Goal: Task Accomplishment & Management: Complete application form

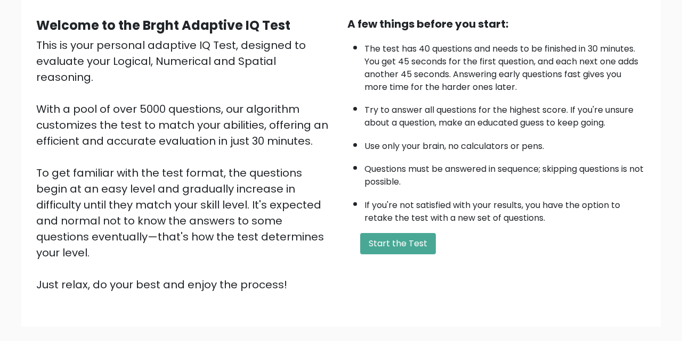
scroll to position [103, 0]
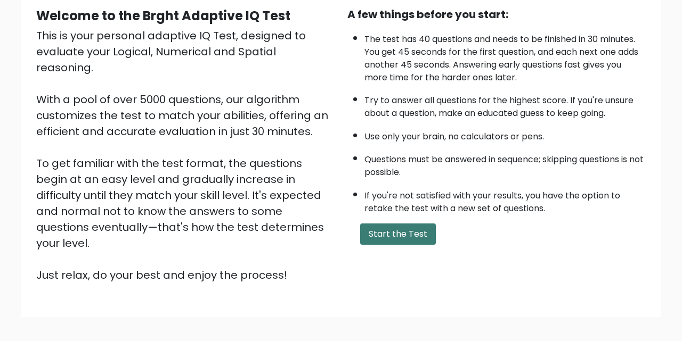
click at [388, 228] on button "Start the Test" at bounding box center [398, 234] width 76 height 21
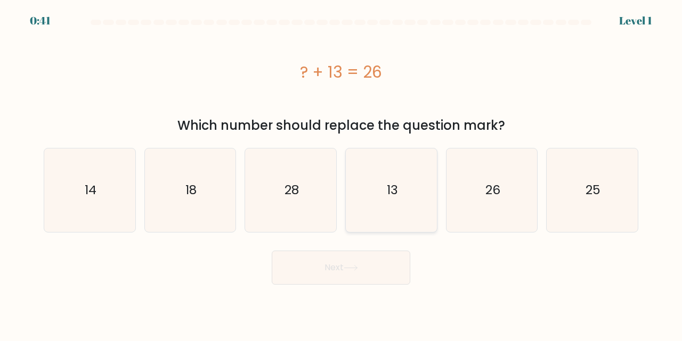
click at [379, 190] on icon "13" at bounding box center [391, 191] width 84 height 84
click at [341, 174] on input "d. 13" at bounding box center [341, 172] width 1 height 3
radio input "true"
click at [344, 259] on button "Next" at bounding box center [341, 268] width 138 height 34
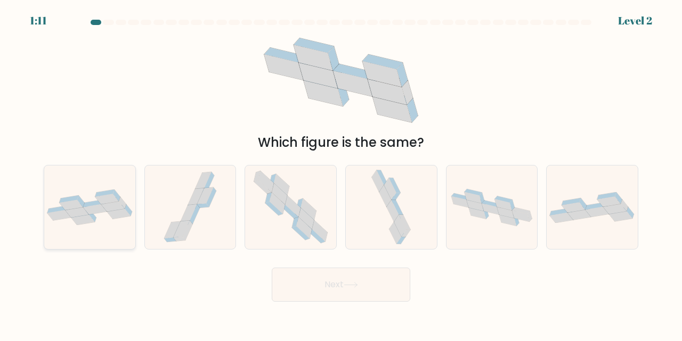
click at [55, 215] on icon at bounding box center [58, 215] width 23 height 10
click at [341, 174] on input "a." at bounding box center [341, 172] width 1 height 3
radio input "true"
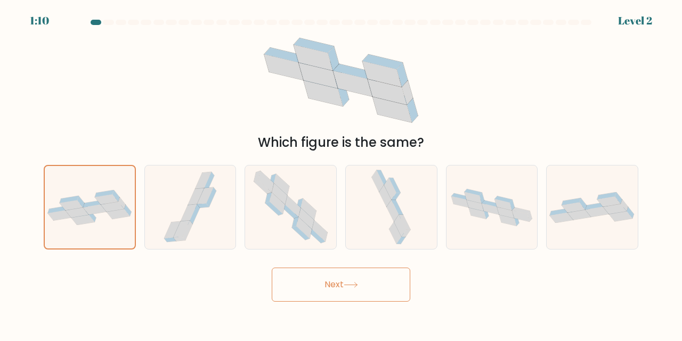
click at [311, 273] on button "Next" at bounding box center [341, 285] width 138 height 34
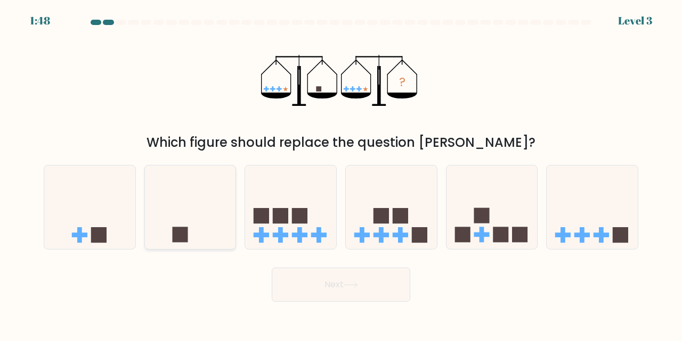
click at [154, 223] on icon at bounding box center [190, 207] width 91 height 75
click at [341, 174] on input "b." at bounding box center [341, 172] width 1 height 3
radio input "true"
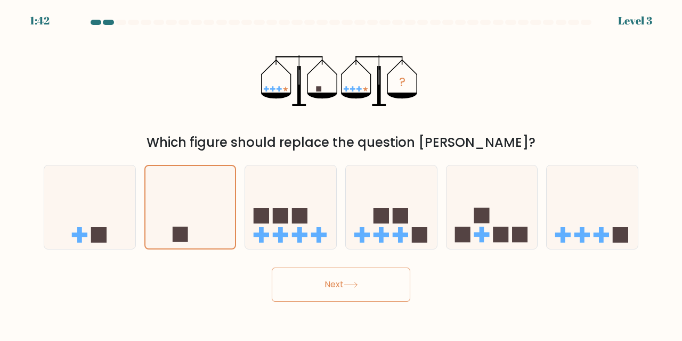
click at [343, 291] on button "Next" at bounding box center [341, 285] width 138 height 34
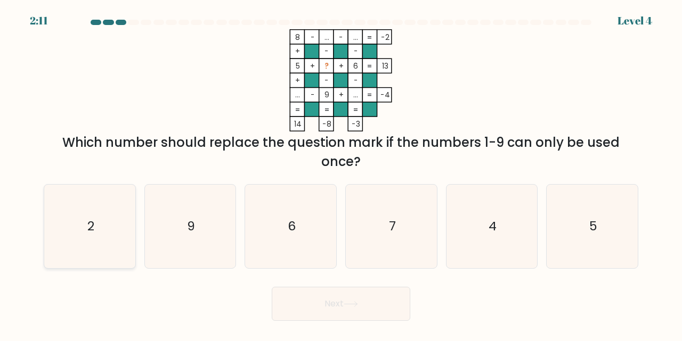
click at [87, 229] on text "2" at bounding box center [90, 227] width 7 height 18
click at [341, 174] on input "a. 2" at bounding box center [341, 172] width 1 height 3
radio input "true"
click at [333, 302] on button "Next" at bounding box center [341, 304] width 138 height 34
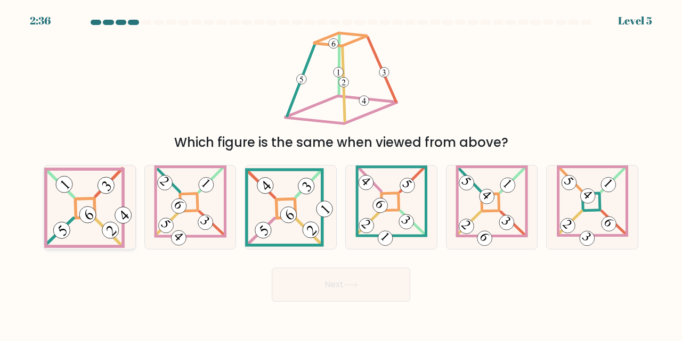
click at [98, 226] on icon at bounding box center [89, 207] width 91 height 81
click at [341, 174] on input "a." at bounding box center [341, 172] width 1 height 3
radio input "true"
click at [313, 290] on button "Next" at bounding box center [341, 285] width 138 height 34
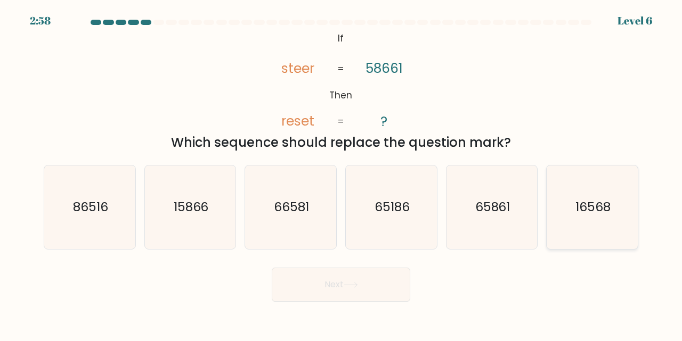
click at [576, 227] on icon "16568" at bounding box center [592, 208] width 84 height 84
click at [341, 174] on input "f. 16568" at bounding box center [341, 172] width 1 height 3
radio input "true"
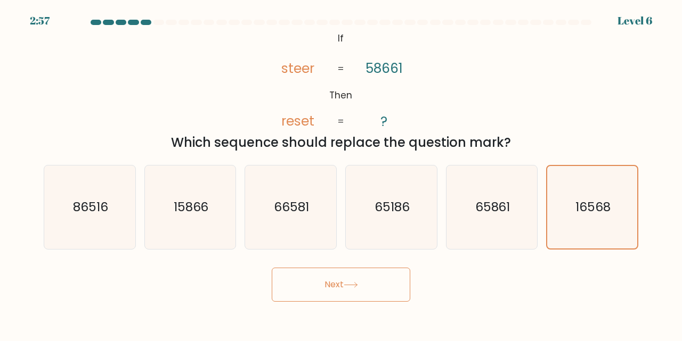
click at [360, 289] on button "Next" at bounding box center [341, 285] width 138 height 34
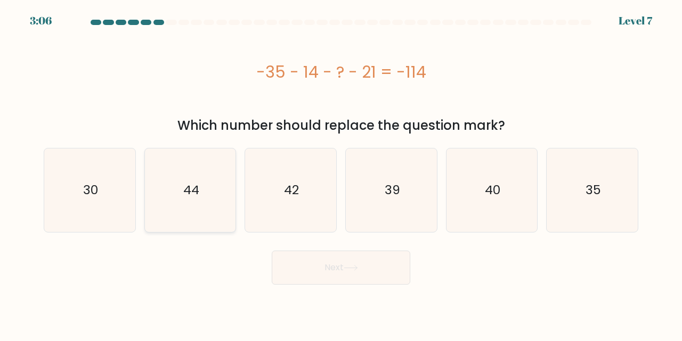
click at [179, 202] on icon "44" at bounding box center [191, 191] width 84 height 84
click at [341, 174] on input "b. 44" at bounding box center [341, 172] width 1 height 3
radio input "true"
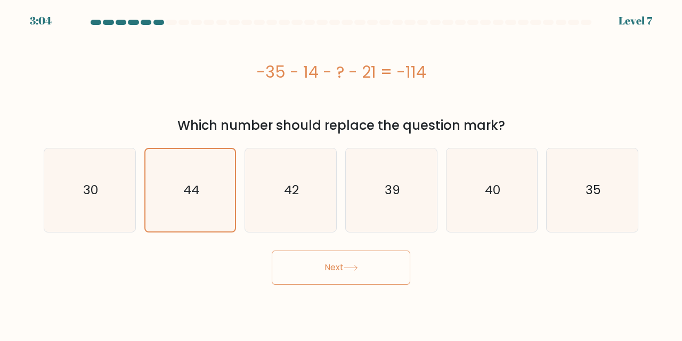
click at [374, 271] on button "Next" at bounding box center [341, 268] width 138 height 34
click at [352, 262] on button "Next" at bounding box center [341, 268] width 138 height 34
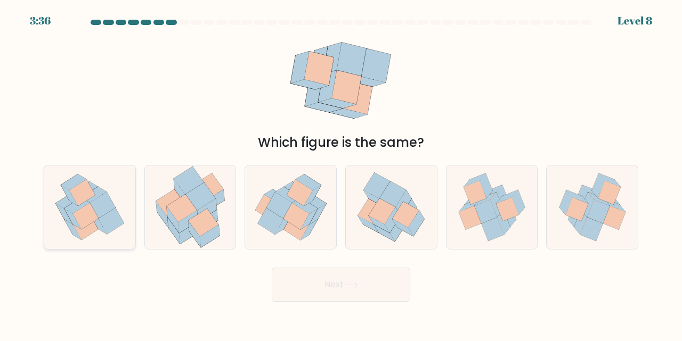
click at [97, 224] on icon at bounding box center [98, 224] width 17 height 21
click at [341, 174] on input "a." at bounding box center [341, 172] width 1 height 3
radio input "true"
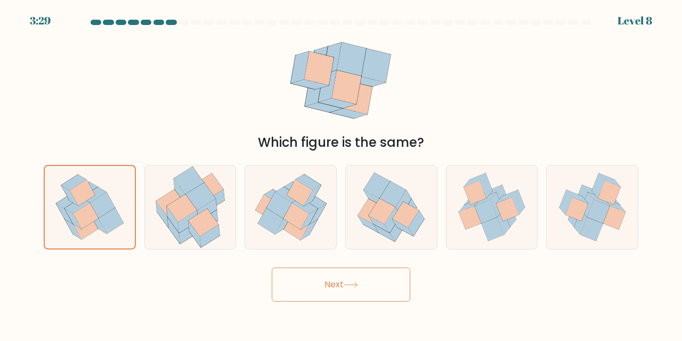
click at [338, 281] on button "Next" at bounding box center [341, 285] width 138 height 34
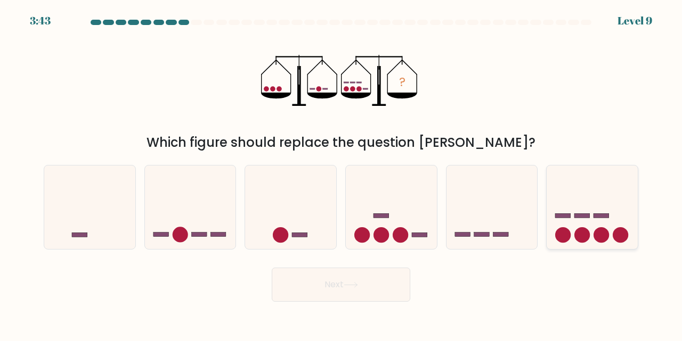
click at [568, 211] on icon at bounding box center [591, 207] width 91 height 75
click at [341, 174] on input "f." at bounding box center [341, 172] width 1 height 3
radio input "true"
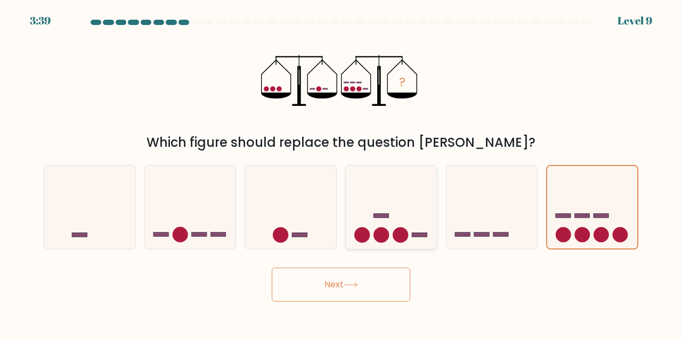
click at [374, 212] on icon at bounding box center [391, 207] width 91 height 75
click at [341, 174] on input "d." at bounding box center [341, 172] width 1 height 3
radio input "true"
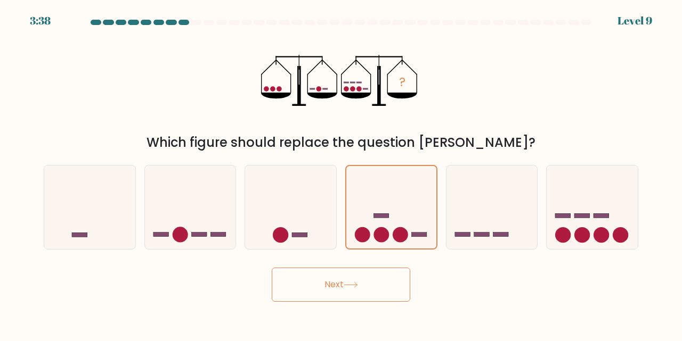
click at [334, 295] on button "Next" at bounding box center [341, 285] width 138 height 34
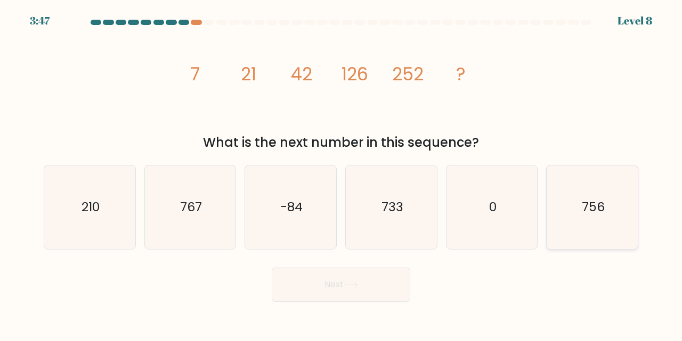
click at [580, 215] on icon "756" at bounding box center [592, 208] width 84 height 84
click at [341, 174] on input "f. 756" at bounding box center [341, 172] width 1 height 3
radio input "true"
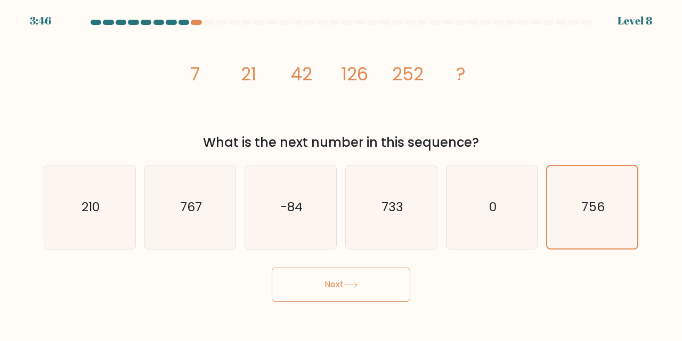
click at [352, 283] on icon at bounding box center [350, 285] width 14 height 6
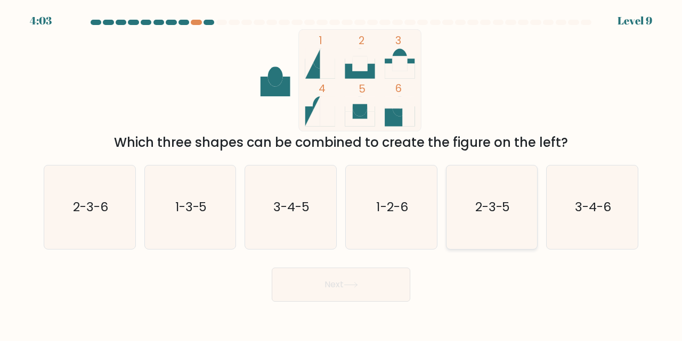
click at [476, 219] on icon "2-3-5" at bounding box center [492, 208] width 84 height 84
click at [341, 174] on input "e. 2-3-5" at bounding box center [341, 172] width 1 height 3
radio input "true"
click at [335, 286] on button "Next" at bounding box center [341, 285] width 138 height 34
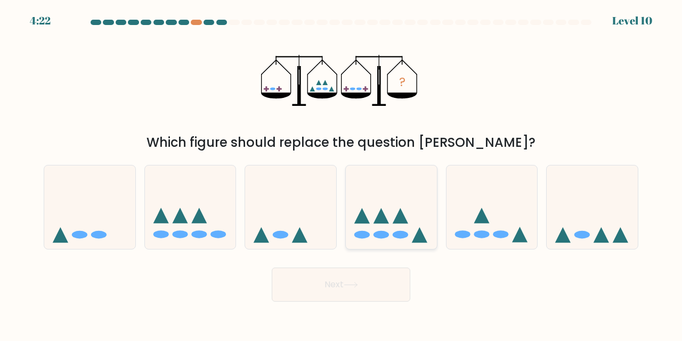
click at [382, 196] on icon at bounding box center [391, 207] width 91 height 75
click at [341, 174] on input "d." at bounding box center [341, 172] width 1 height 3
radio input "true"
click at [347, 278] on button "Next" at bounding box center [341, 285] width 138 height 34
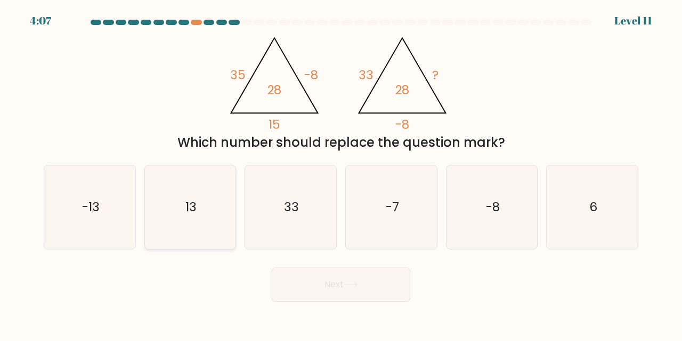
click at [205, 218] on icon "13" at bounding box center [191, 208] width 84 height 84
click at [341, 174] on input "b. 13" at bounding box center [341, 172] width 1 height 3
radio input "true"
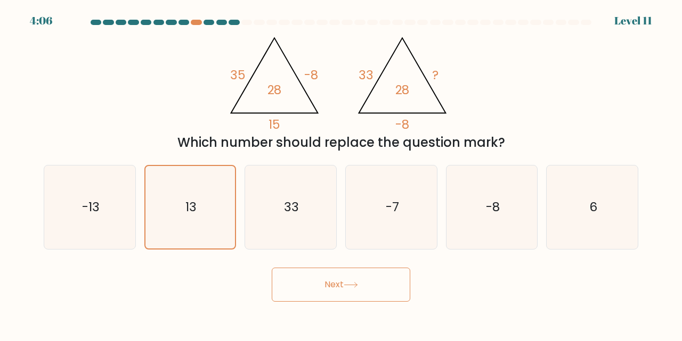
click at [360, 278] on button "Next" at bounding box center [341, 285] width 138 height 34
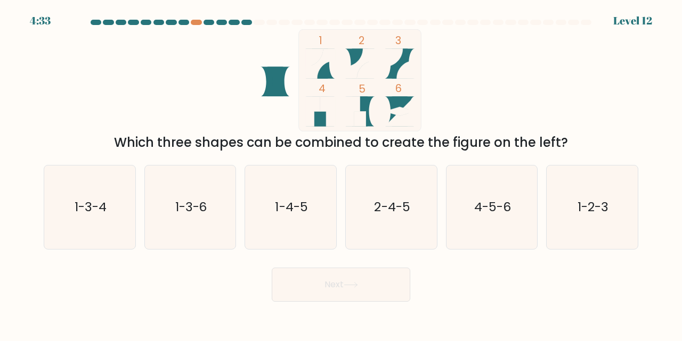
click at [331, 70] on rect at bounding box center [360, 80] width 122 height 102
click at [353, 59] on icon at bounding box center [356, 64] width 23 height 30
click at [181, 217] on icon "1-3-6" at bounding box center [191, 208] width 84 height 84
click at [341, 174] on input "b. 1-3-6" at bounding box center [341, 172] width 1 height 3
radio input "true"
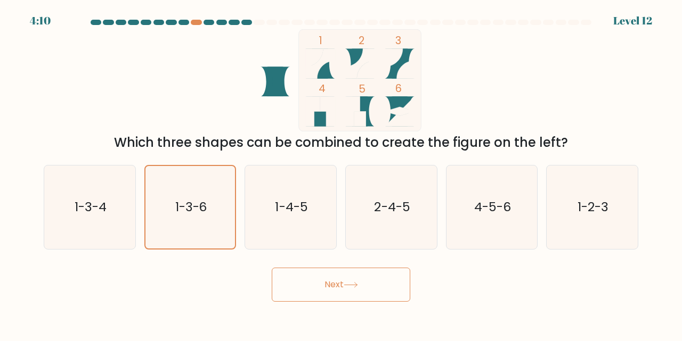
click at [341, 281] on button "Next" at bounding box center [341, 285] width 138 height 34
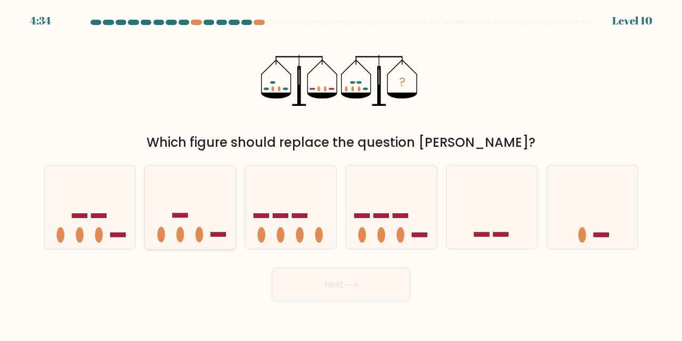
click at [209, 216] on icon at bounding box center [190, 207] width 91 height 75
click at [341, 174] on input "b." at bounding box center [341, 172] width 1 height 3
radio input "true"
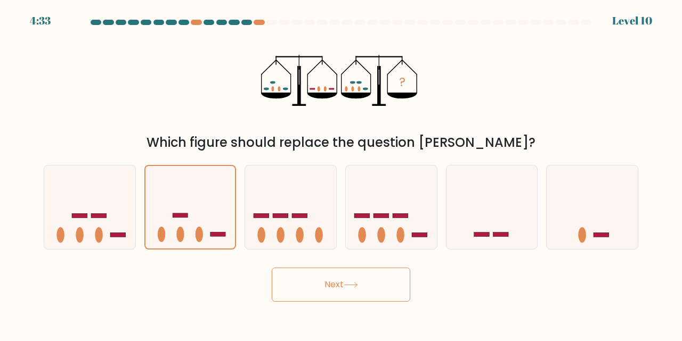
click at [307, 280] on button "Next" at bounding box center [341, 285] width 138 height 34
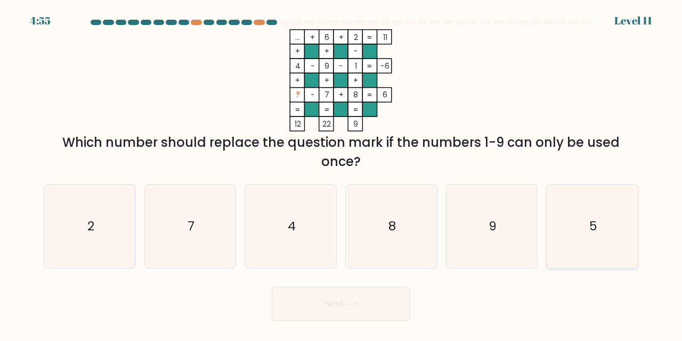
click at [576, 224] on icon "5" at bounding box center [592, 227] width 84 height 84
click at [341, 174] on input "f. 5" at bounding box center [341, 172] width 1 height 3
radio input "true"
click at [333, 305] on button "Next" at bounding box center [341, 304] width 138 height 34
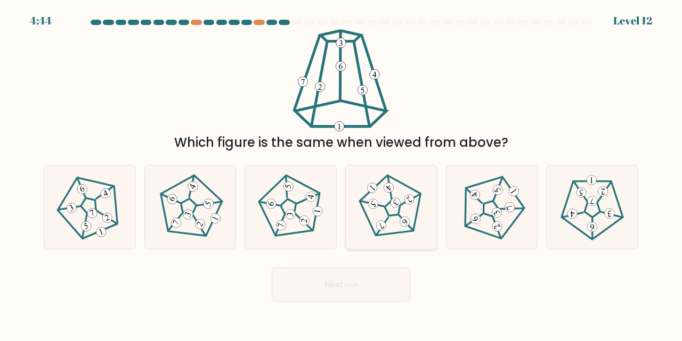
click at [395, 229] on icon at bounding box center [391, 207] width 67 height 67
click at [341, 174] on input "d." at bounding box center [341, 172] width 1 height 3
radio input "true"
click at [336, 294] on button "Next" at bounding box center [341, 285] width 138 height 34
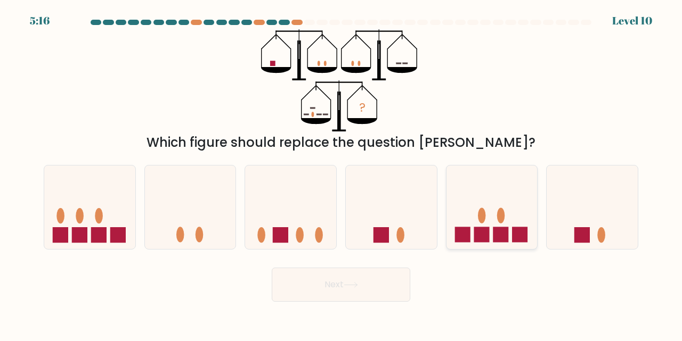
click at [461, 234] on rect at bounding box center [461, 234] width 15 height 15
click at [341, 174] on input "e." at bounding box center [341, 172] width 1 height 3
radio input "true"
click at [349, 284] on icon at bounding box center [350, 285] width 14 height 6
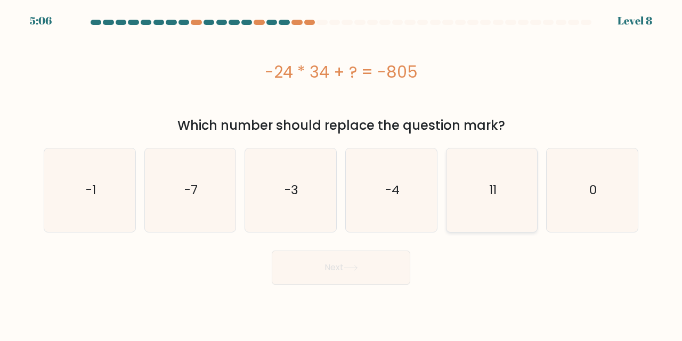
click at [458, 217] on icon "11" at bounding box center [492, 191] width 84 height 84
click at [341, 174] on input "e. 11" at bounding box center [341, 172] width 1 height 3
radio input "true"
click at [346, 262] on button "Next" at bounding box center [341, 268] width 138 height 34
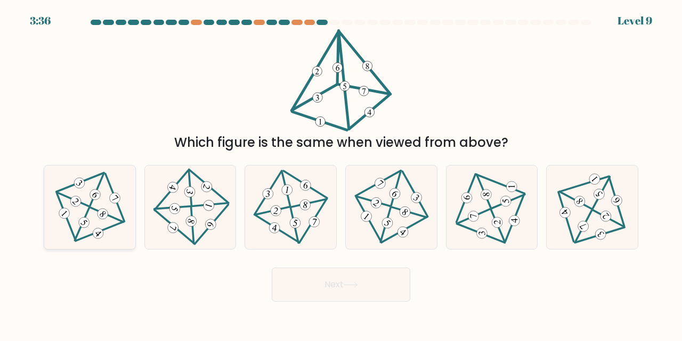
click at [82, 214] on icon at bounding box center [90, 207] width 68 height 67
click at [341, 174] on input "a." at bounding box center [341, 172] width 1 height 3
radio input "true"
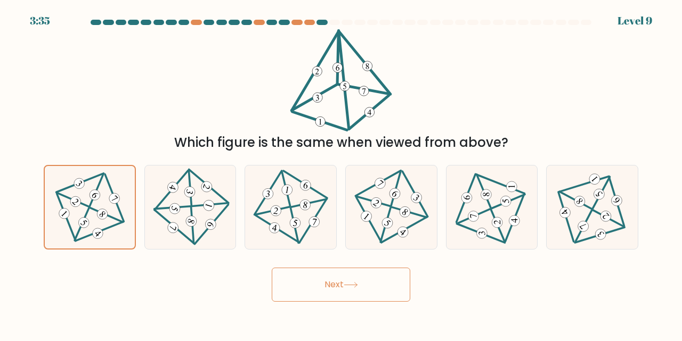
click at [313, 282] on button "Next" at bounding box center [341, 285] width 138 height 34
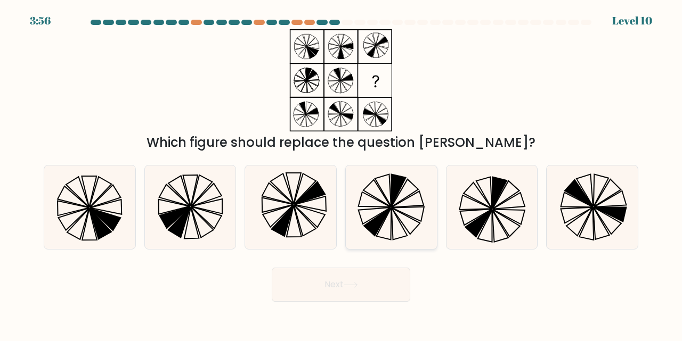
click at [371, 223] on icon at bounding box center [377, 222] width 27 height 28
click at [341, 174] on input "d." at bounding box center [341, 172] width 1 height 3
radio input "true"
click at [359, 277] on button "Next" at bounding box center [341, 285] width 138 height 34
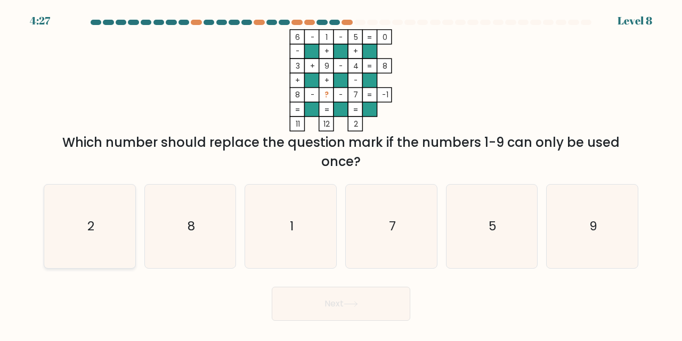
click at [117, 230] on icon "2" at bounding box center [90, 227] width 84 height 84
click at [341, 174] on input "a. 2" at bounding box center [341, 172] width 1 height 3
radio input "true"
click at [338, 298] on button "Next" at bounding box center [341, 304] width 138 height 34
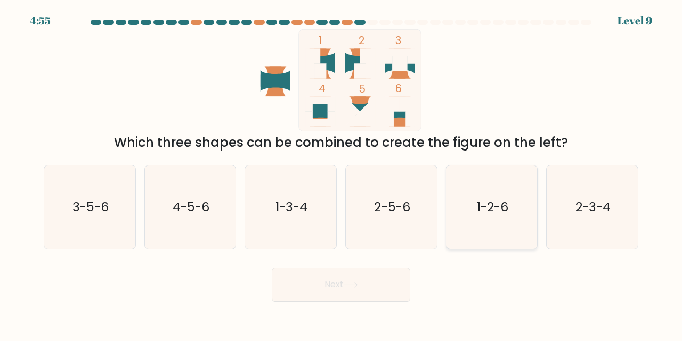
click at [463, 221] on icon "1-2-6" at bounding box center [492, 208] width 84 height 84
click at [341, 174] on input "e. 1-2-6" at bounding box center [341, 172] width 1 height 3
radio input "true"
click at [335, 289] on button "Next" at bounding box center [341, 285] width 138 height 34
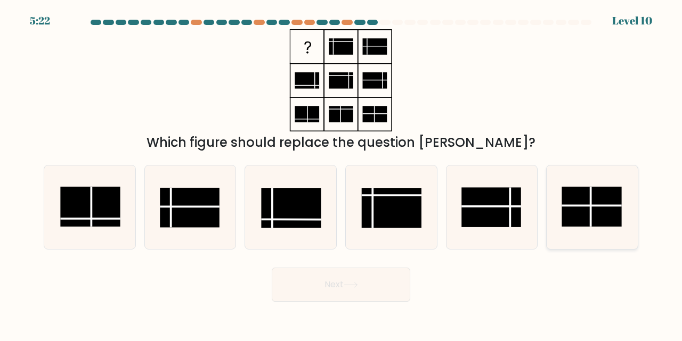
click at [564, 217] on rect at bounding box center [592, 207] width 60 height 40
click at [341, 174] on input "f." at bounding box center [341, 172] width 1 height 3
radio input "true"
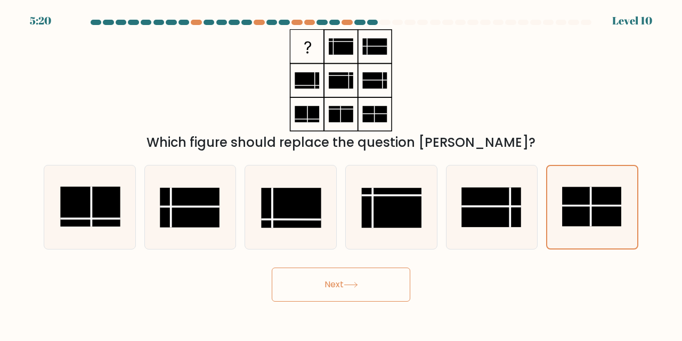
click at [348, 282] on icon at bounding box center [350, 285] width 14 height 6
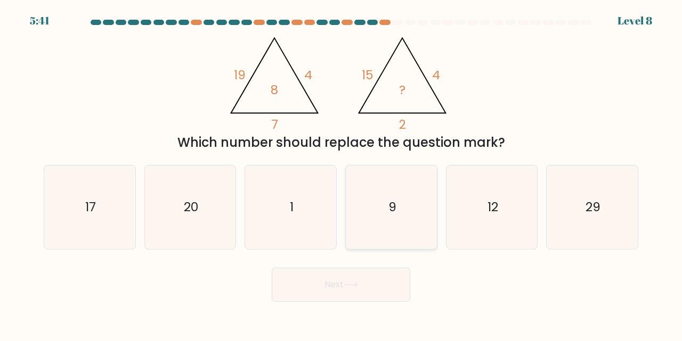
click at [404, 208] on icon "9" at bounding box center [391, 208] width 84 height 84
click at [341, 174] on input "d. 9" at bounding box center [341, 172] width 1 height 3
radio input "true"
click at [321, 285] on button "Next" at bounding box center [341, 285] width 138 height 34
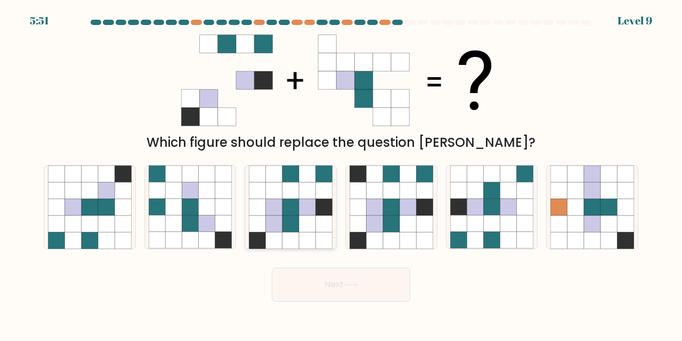
click at [283, 232] on icon at bounding box center [290, 224] width 17 height 17
click at [341, 174] on input "c." at bounding box center [341, 172] width 1 height 3
radio input "true"
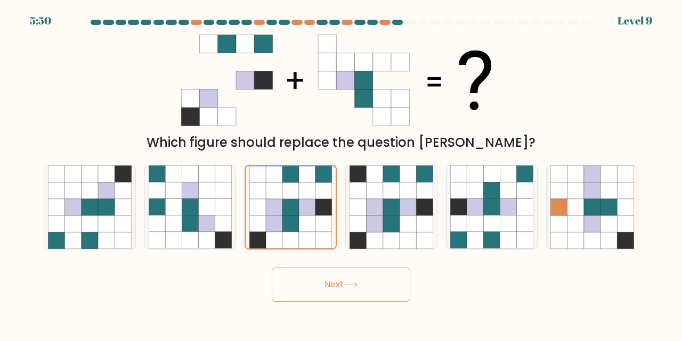
click at [332, 288] on button "Next" at bounding box center [341, 285] width 138 height 34
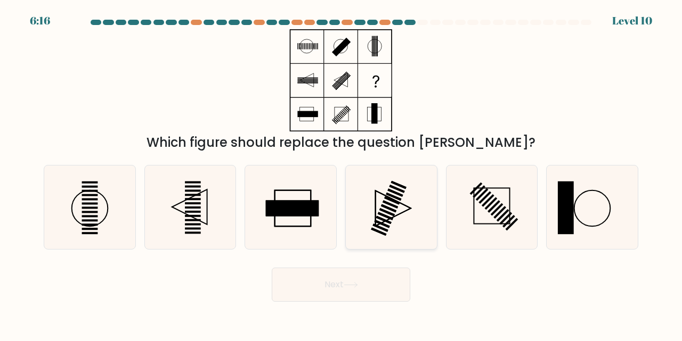
click at [385, 216] on rect at bounding box center [385, 216] width 15 height 8
click at [341, 174] on input "d." at bounding box center [341, 172] width 1 height 3
radio input "true"
click at [353, 276] on button "Next" at bounding box center [341, 285] width 138 height 34
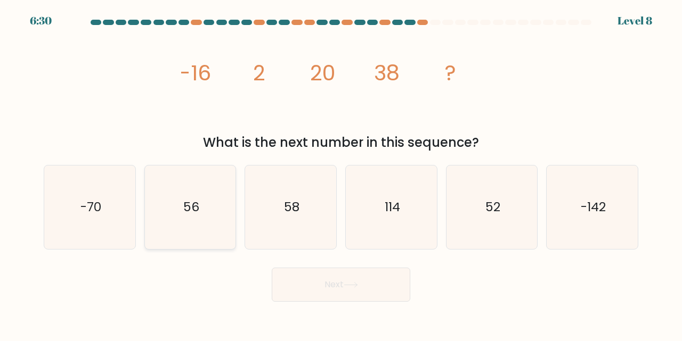
click at [160, 207] on icon "56" at bounding box center [191, 208] width 84 height 84
click at [341, 174] on input "b. 56" at bounding box center [341, 172] width 1 height 3
radio input "true"
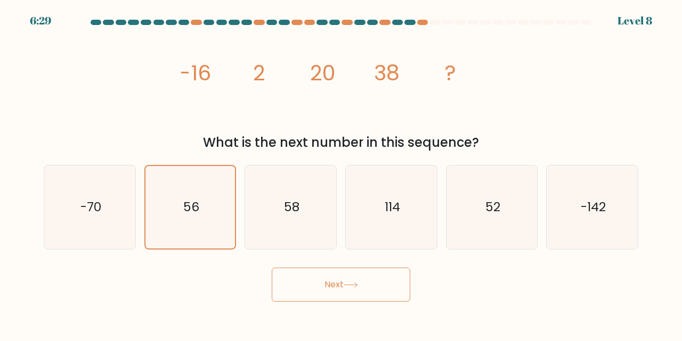
click at [339, 282] on button "Next" at bounding box center [341, 285] width 138 height 34
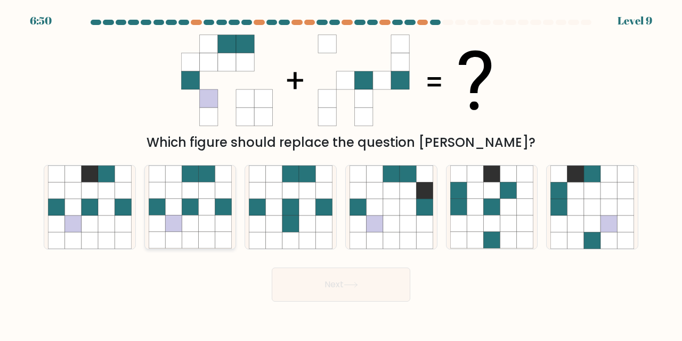
click at [202, 210] on icon at bounding box center [207, 207] width 17 height 17
click at [341, 174] on input "b." at bounding box center [341, 172] width 1 height 3
radio input "true"
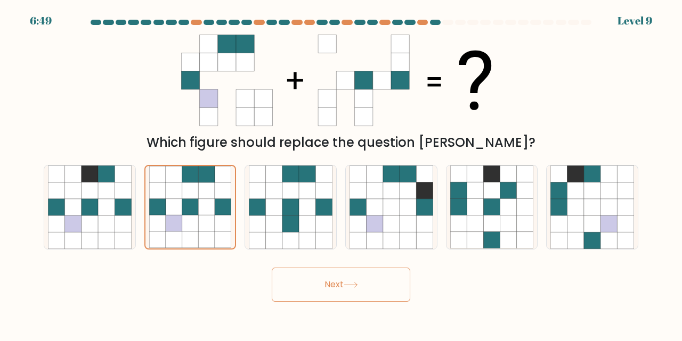
click at [318, 283] on button "Next" at bounding box center [341, 285] width 138 height 34
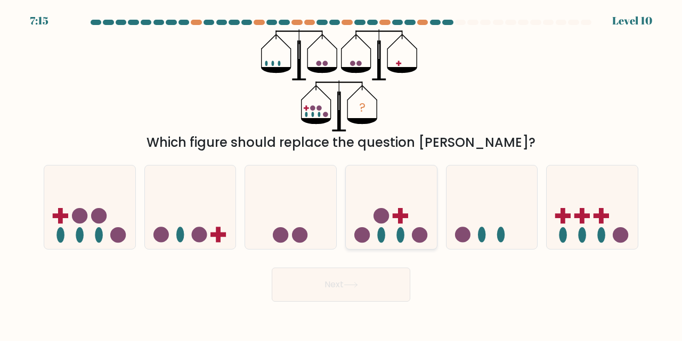
click at [409, 222] on icon at bounding box center [391, 207] width 91 height 75
click at [341, 174] on input "d." at bounding box center [341, 172] width 1 height 3
radio input "true"
click at [340, 285] on button "Next" at bounding box center [341, 285] width 138 height 34
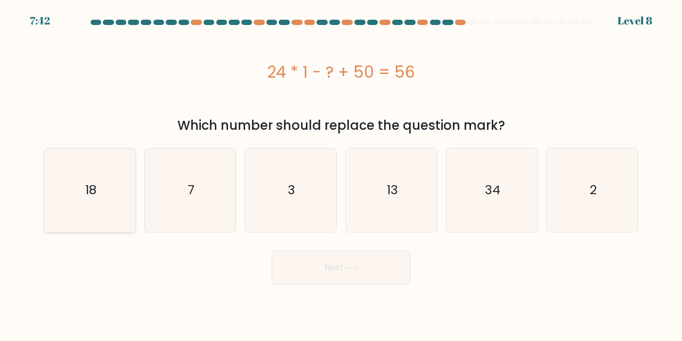
click at [110, 182] on icon "18" at bounding box center [90, 191] width 84 height 84
click at [341, 174] on input "a. 18" at bounding box center [341, 172] width 1 height 3
radio input "true"
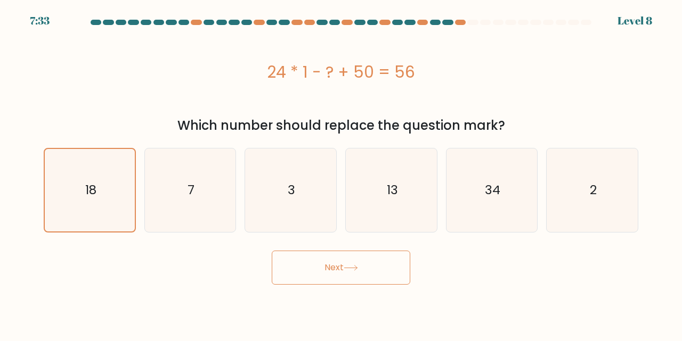
click at [329, 271] on button "Next" at bounding box center [341, 268] width 138 height 34
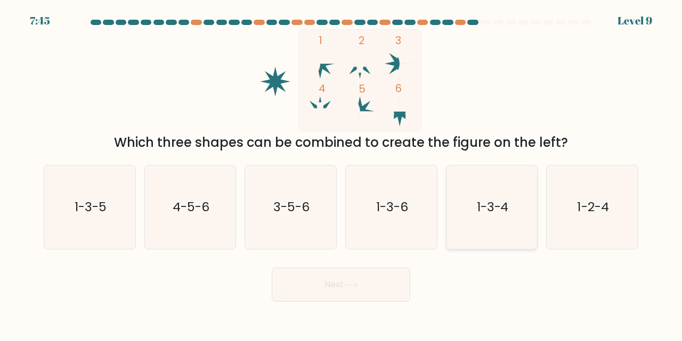
click at [494, 194] on icon "1-3-4" at bounding box center [492, 208] width 84 height 84
click at [341, 174] on input "e. 1-3-4" at bounding box center [341, 172] width 1 height 3
radio input "true"
click at [342, 277] on button "Next" at bounding box center [341, 285] width 138 height 34
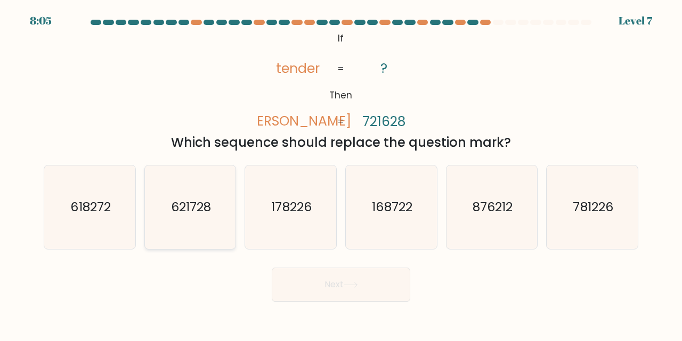
click at [188, 190] on icon "621728" at bounding box center [191, 208] width 84 height 84
click at [341, 174] on input "b. 621728" at bounding box center [341, 172] width 1 height 3
radio input "true"
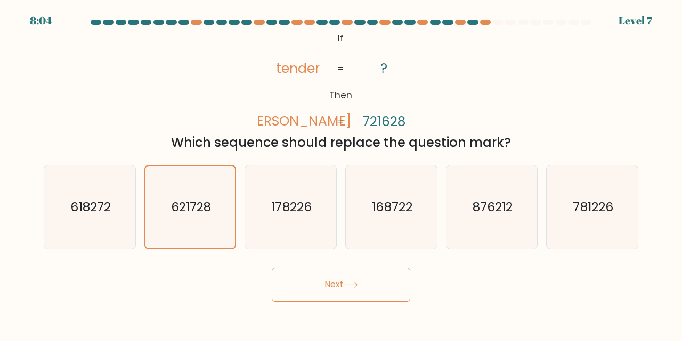
click at [346, 279] on button "Next" at bounding box center [341, 285] width 138 height 34
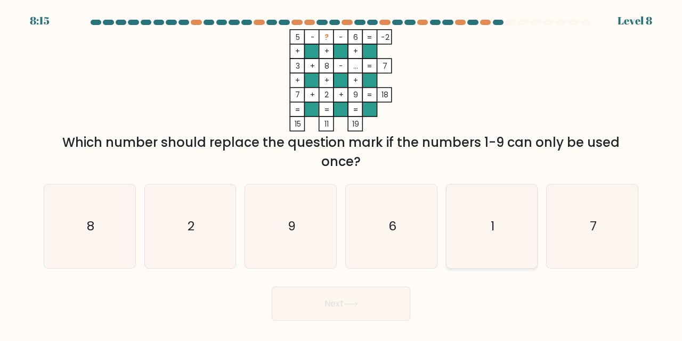
click at [490, 250] on icon "1" at bounding box center [492, 227] width 84 height 84
click at [341, 174] on input "e. 1" at bounding box center [341, 172] width 1 height 3
radio input "true"
click at [334, 303] on button "Next" at bounding box center [341, 304] width 138 height 34
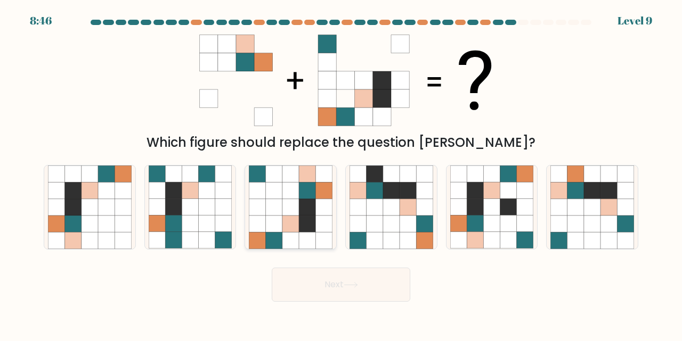
click at [302, 233] on icon at bounding box center [307, 241] width 17 height 17
click at [341, 174] on input "c." at bounding box center [341, 172] width 1 height 3
radio input "true"
click at [326, 288] on button "Next" at bounding box center [341, 285] width 138 height 34
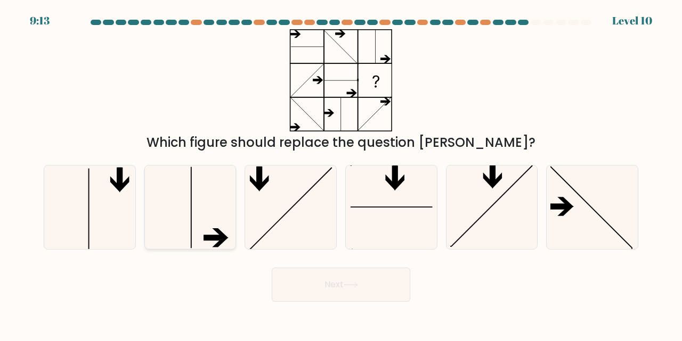
click at [193, 209] on icon at bounding box center [191, 208] width 84 height 84
click at [341, 174] on input "b." at bounding box center [341, 172] width 1 height 3
radio input "true"
click at [346, 289] on button "Next" at bounding box center [341, 285] width 138 height 34
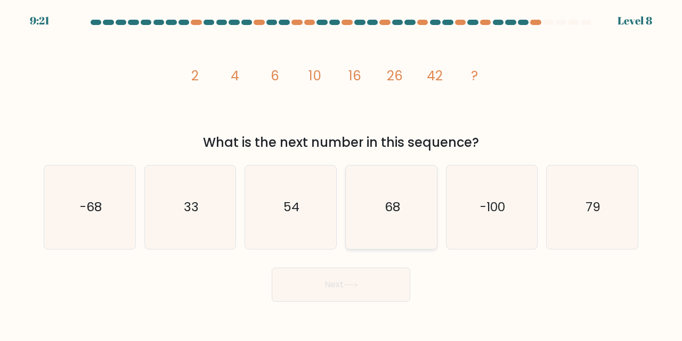
click at [375, 227] on icon "68" at bounding box center [391, 208] width 84 height 84
click at [341, 174] on input "d. 68" at bounding box center [341, 172] width 1 height 3
radio input "true"
click at [334, 284] on button "Next" at bounding box center [341, 285] width 138 height 34
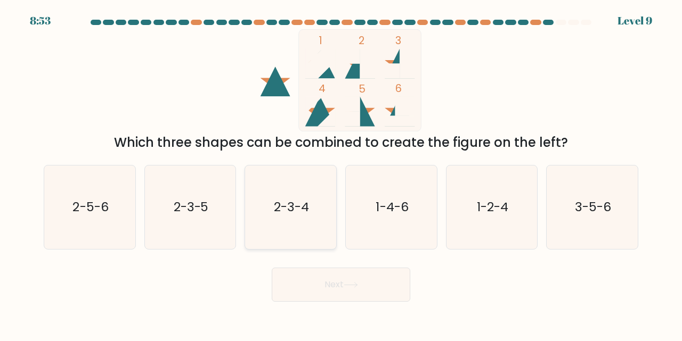
click at [298, 209] on text "2-3-4" at bounding box center [291, 208] width 35 height 18
click at [341, 174] on input "c. 2-3-4" at bounding box center [341, 172] width 1 height 3
radio input "true"
click at [338, 285] on button "Next" at bounding box center [341, 285] width 138 height 34
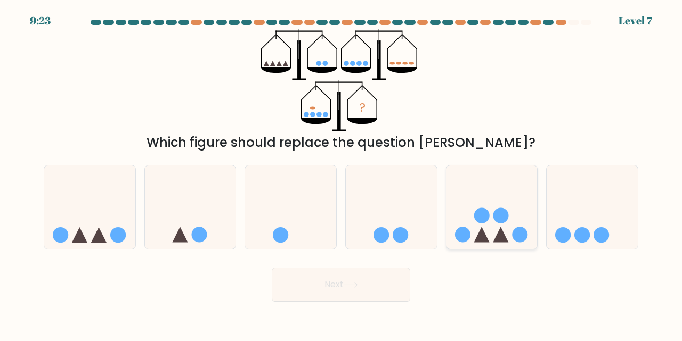
click at [517, 217] on icon at bounding box center [491, 207] width 91 height 75
click at [341, 174] on input "e." at bounding box center [341, 172] width 1 height 3
radio input "true"
click at [342, 285] on button "Next" at bounding box center [341, 285] width 138 height 34
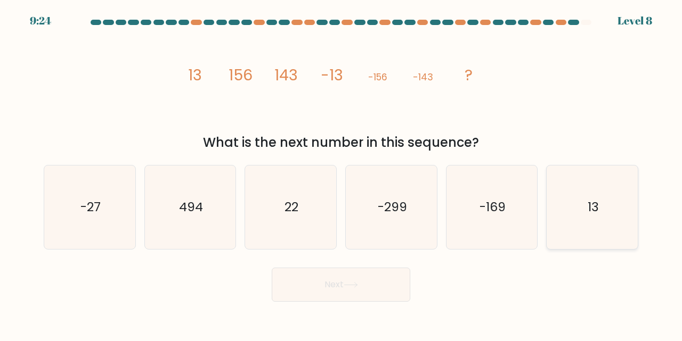
click at [619, 214] on icon "13" at bounding box center [592, 208] width 84 height 84
click at [341, 174] on input "f. 13" at bounding box center [341, 172] width 1 height 3
radio input "true"
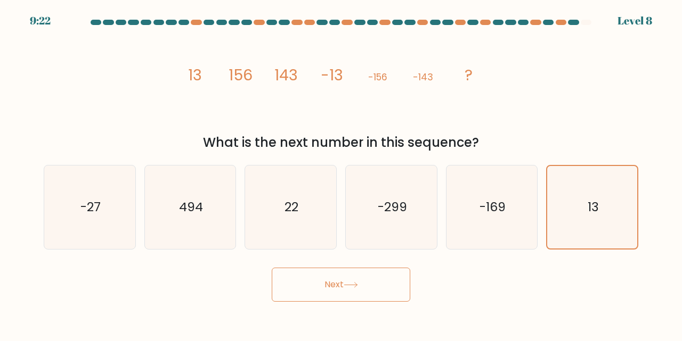
click at [335, 290] on button "Next" at bounding box center [341, 285] width 138 height 34
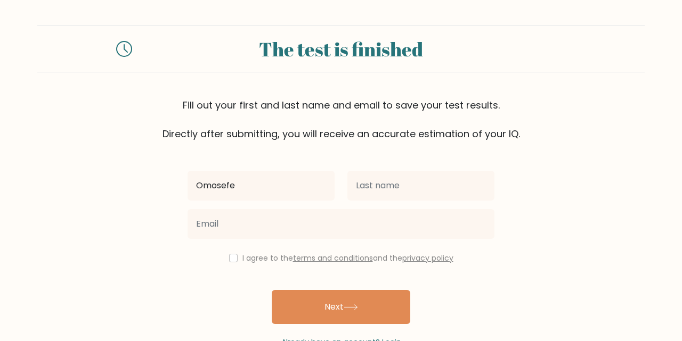
type input "Omosefe"
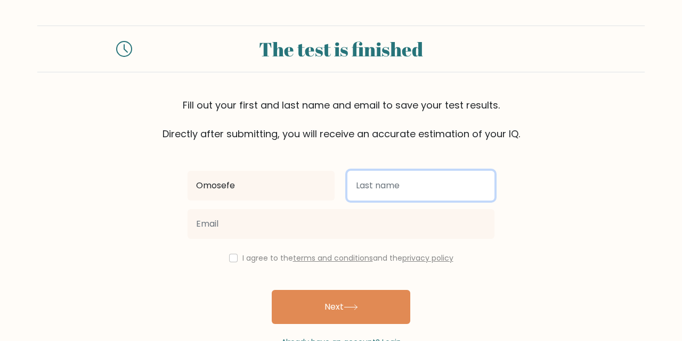
click at [400, 178] on input "text" at bounding box center [420, 186] width 147 height 30
type input "Osawaru"
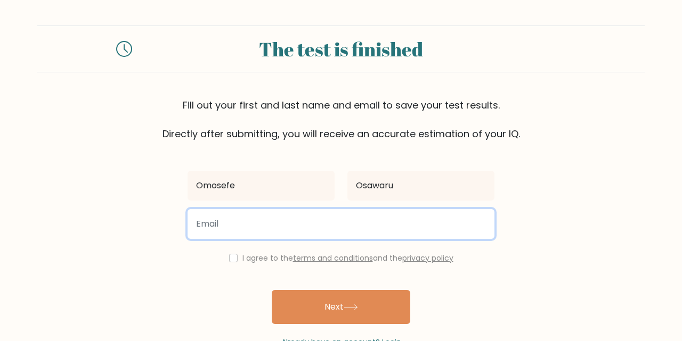
click at [333, 222] on input "email" at bounding box center [340, 224] width 307 height 30
type input "omosefeope@gmail.com"
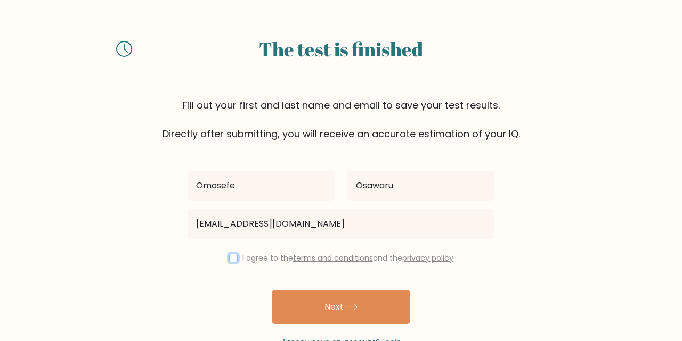
click at [232, 258] on input "checkbox" at bounding box center [233, 258] width 9 height 9
checkbox input "true"
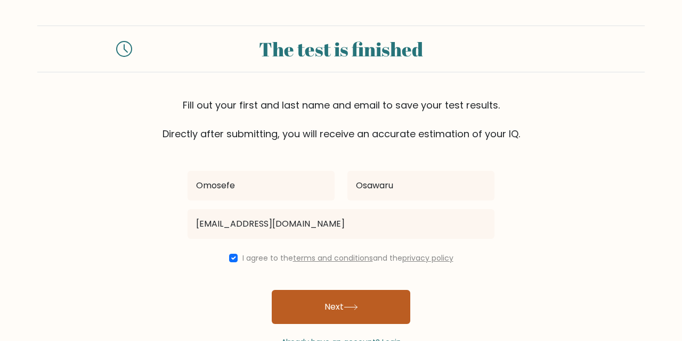
click at [341, 309] on button "Next" at bounding box center [341, 307] width 138 height 34
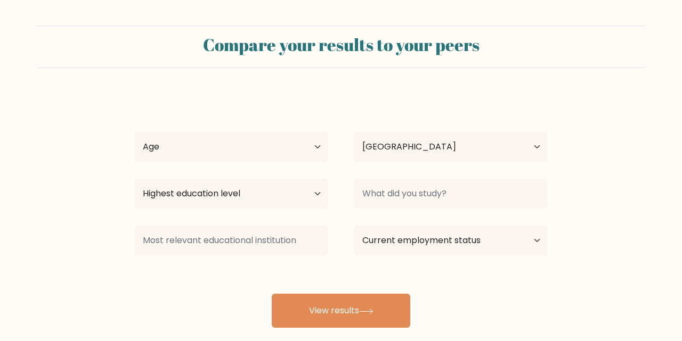
select select "NG"
click at [341, 309] on button "View results" at bounding box center [341, 311] width 138 height 34
click at [192, 141] on select "Age Under 18 years old 18-24 years old 25-34 years old 35-44 years old 45-54 ye…" at bounding box center [231, 147] width 194 height 30
select select "25_34"
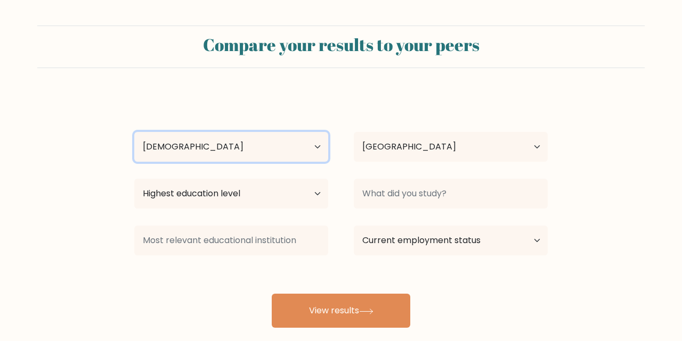
click at [134, 132] on select "Age Under 18 years old 18-24 years old 25-34 years old 35-44 years old 45-54 ye…" at bounding box center [231, 147] width 194 height 30
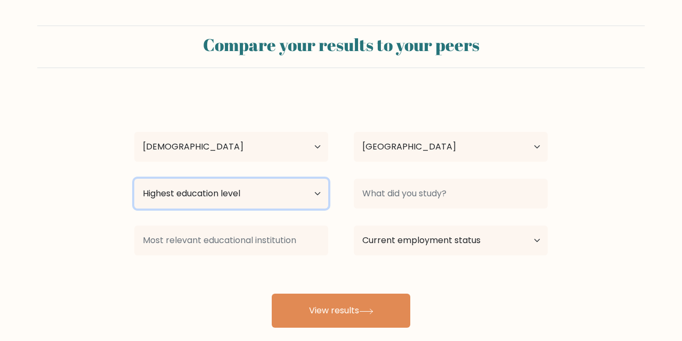
click at [206, 188] on select "Highest education level No schooling Primary Lower Secondary Upper Secondary Oc…" at bounding box center [231, 194] width 194 height 30
select select "bachelors_degree"
click at [134, 179] on select "Highest education level No schooling Primary Lower Secondary Upper Secondary Oc…" at bounding box center [231, 194] width 194 height 30
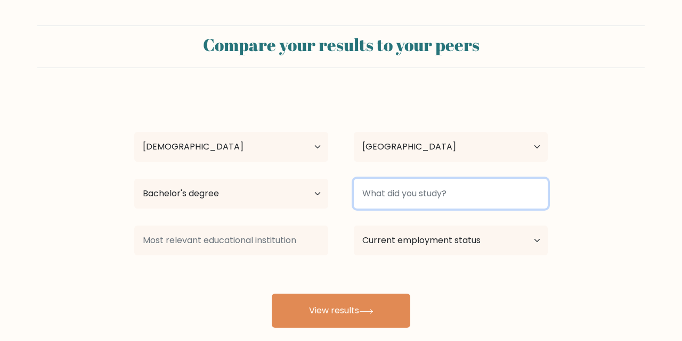
click at [363, 193] on input at bounding box center [451, 194] width 194 height 30
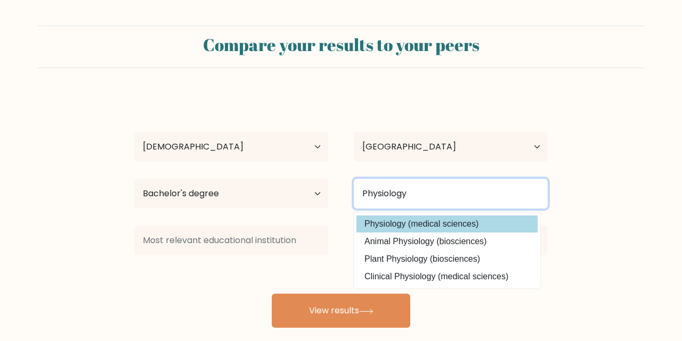
type input "Physiology"
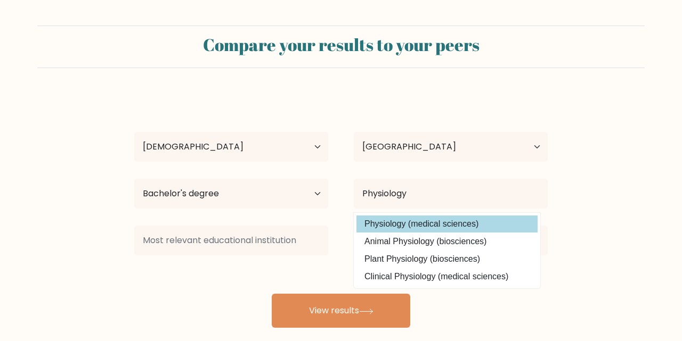
click at [386, 226] on option "Physiology (medical sciences)" at bounding box center [446, 224] width 181 height 17
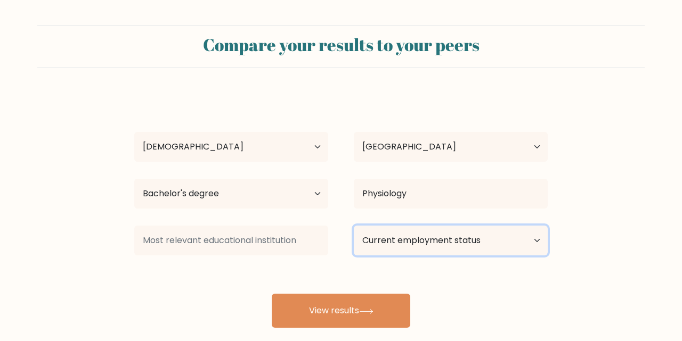
click at [409, 239] on select "Current employment status Employed Student Retired Other / prefer not to answer" at bounding box center [451, 241] width 194 height 30
select select "other"
click at [354, 226] on select "Current employment status Employed Student Retired Other / prefer not to answer" at bounding box center [451, 241] width 194 height 30
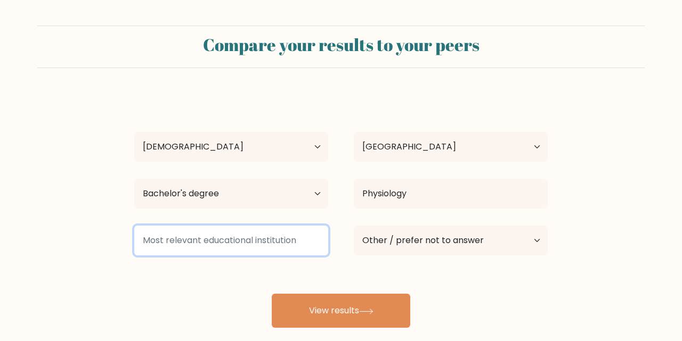
click at [300, 239] on input at bounding box center [231, 241] width 194 height 30
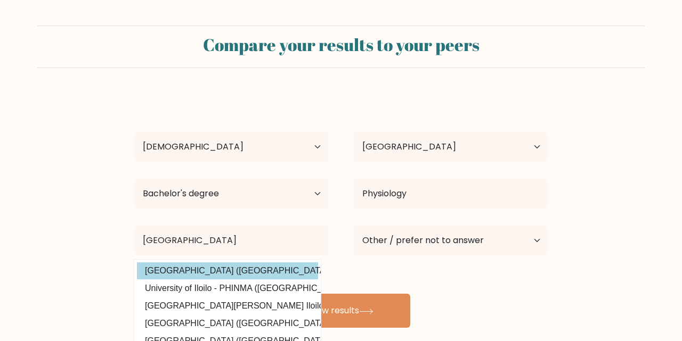
click at [160, 273] on option "University of Ilorin (Nigeria)" at bounding box center [227, 271] width 181 height 17
type input "[GEOGRAPHIC_DATA]"
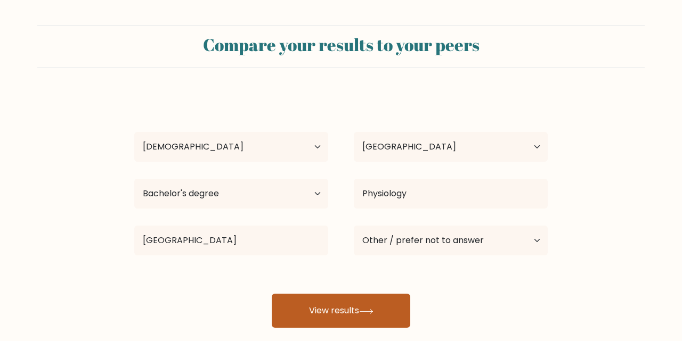
click at [336, 311] on button "View results" at bounding box center [341, 311] width 138 height 34
